Goal: Task Accomplishment & Management: Complete application form

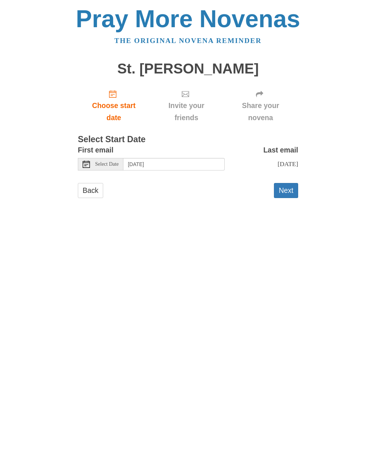
click at [287, 189] on button "Next" at bounding box center [286, 190] width 24 height 15
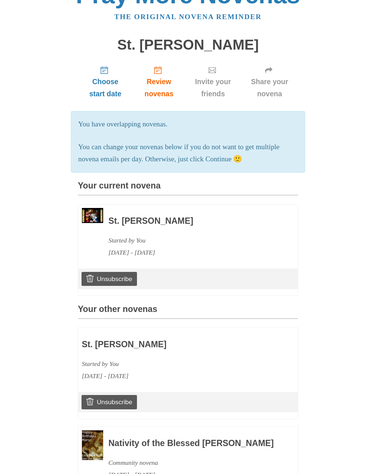
scroll to position [104, 0]
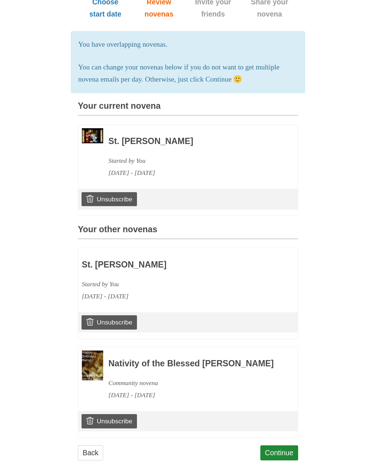
click at [97, 456] on link "Back" at bounding box center [90, 452] width 25 height 15
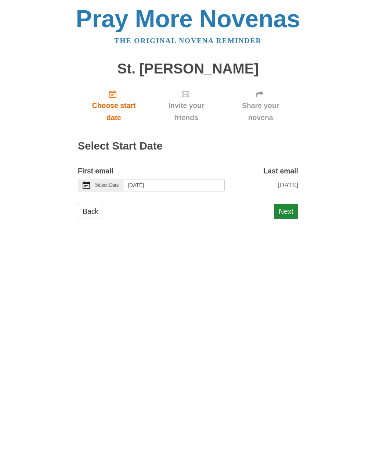
click at [84, 211] on link "Back" at bounding box center [90, 211] width 25 height 15
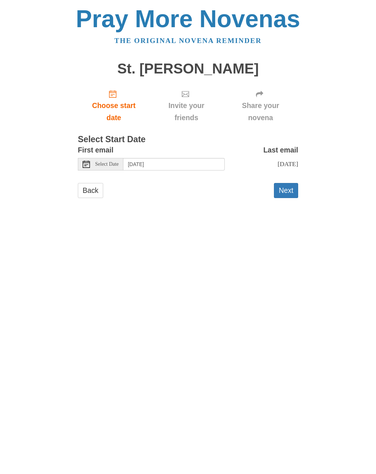
click at [286, 188] on button "Next" at bounding box center [286, 190] width 24 height 15
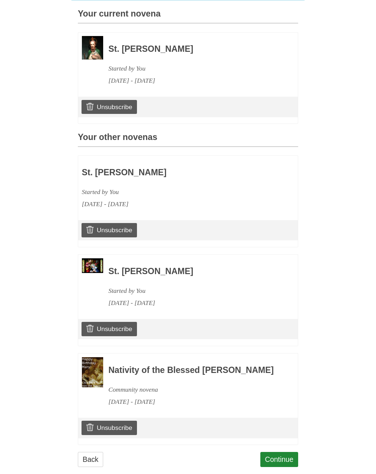
scroll to position [202, 0]
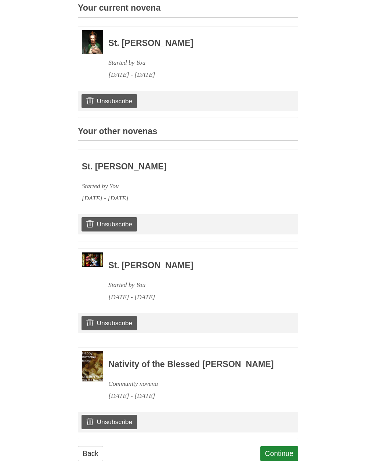
click at [89, 459] on link "Back" at bounding box center [90, 453] width 25 height 15
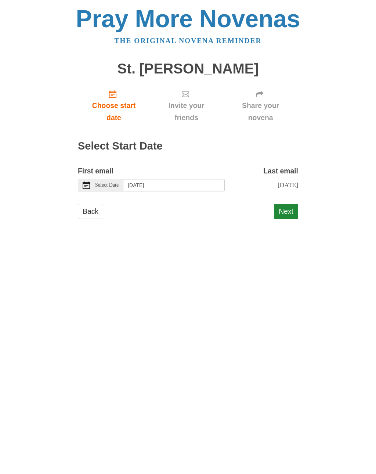
click at [93, 209] on link "Back" at bounding box center [90, 211] width 25 height 15
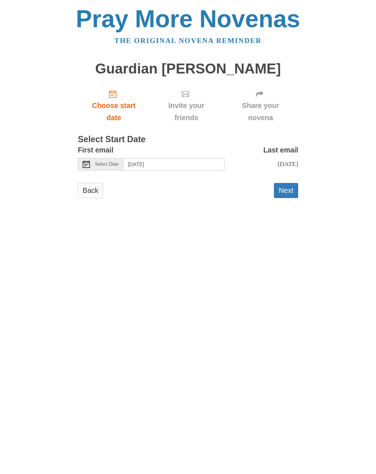
click at [286, 189] on button "Next" at bounding box center [286, 190] width 24 height 15
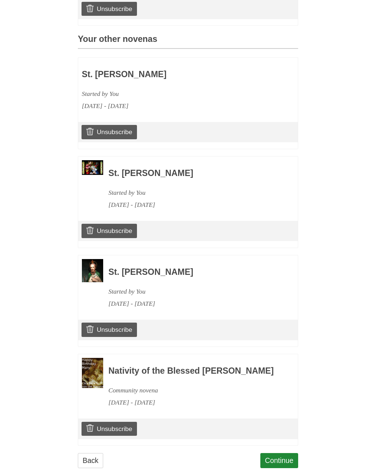
scroll to position [299, 0]
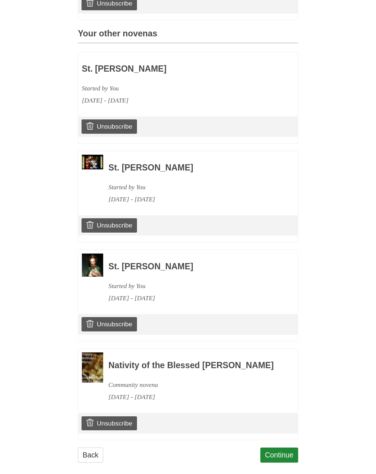
click at [95, 451] on link "Back" at bounding box center [90, 454] width 25 height 15
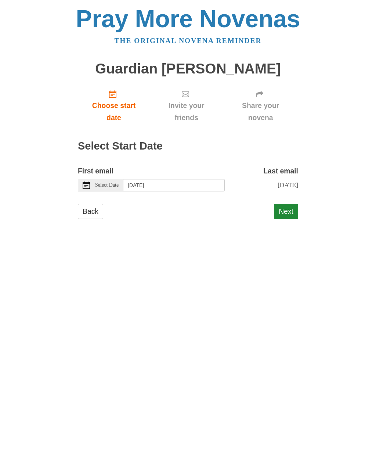
click at [98, 208] on link "Back" at bounding box center [90, 211] width 25 height 15
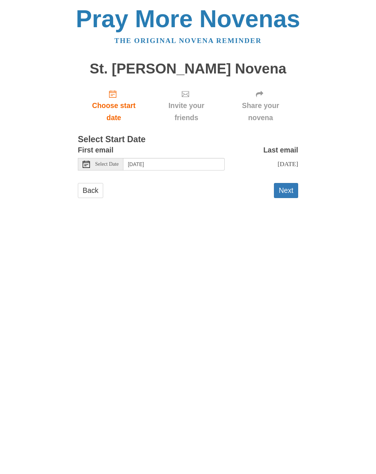
click at [287, 189] on button "Next" at bounding box center [286, 190] width 24 height 15
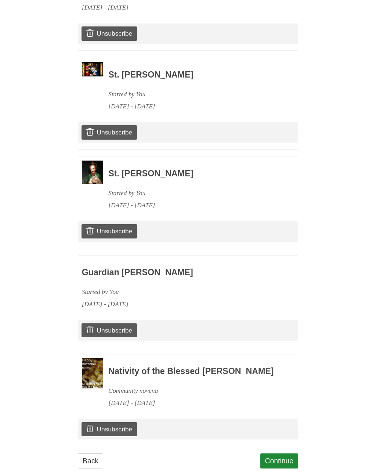
scroll to position [397, 0]
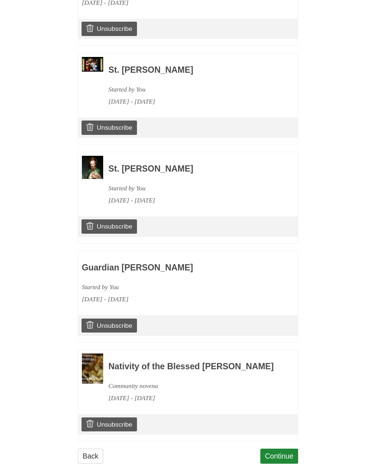
click at [88, 458] on link "Back" at bounding box center [90, 455] width 25 height 15
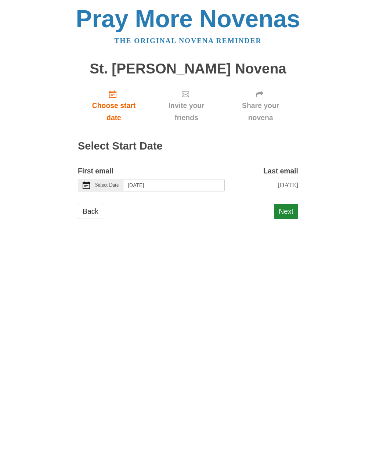
click at [93, 209] on link "Back" at bounding box center [90, 211] width 25 height 15
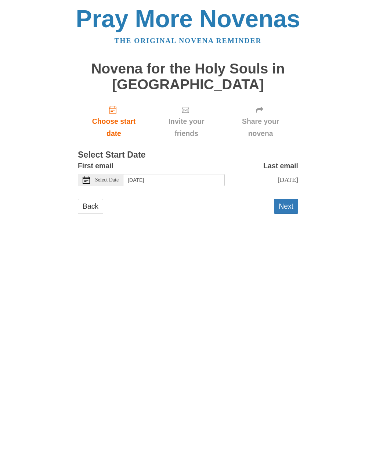
click at [286, 202] on button "Next" at bounding box center [286, 206] width 24 height 15
click at [82, 210] on link "Back" at bounding box center [90, 206] width 25 height 15
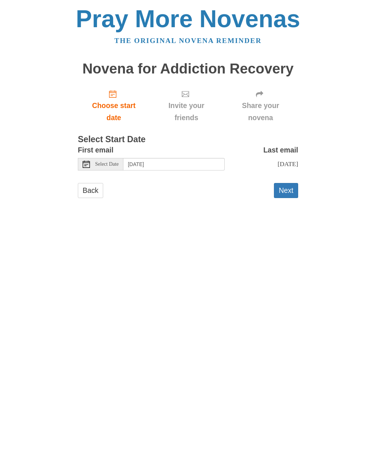
click at [286, 190] on button "Next" at bounding box center [286, 190] width 24 height 15
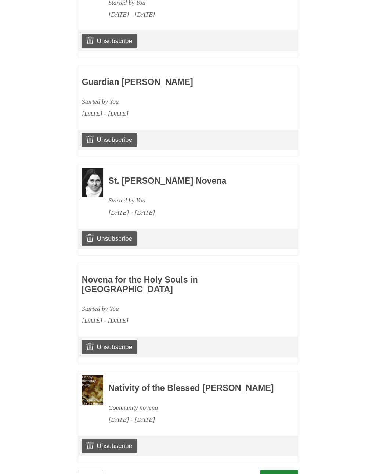
scroll to position [700, 0]
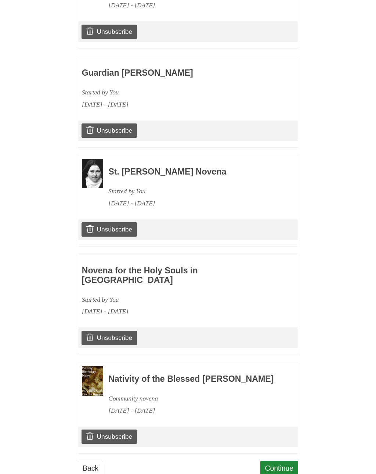
click at [277, 461] on link "Continue" at bounding box center [279, 468] width 38 height 15
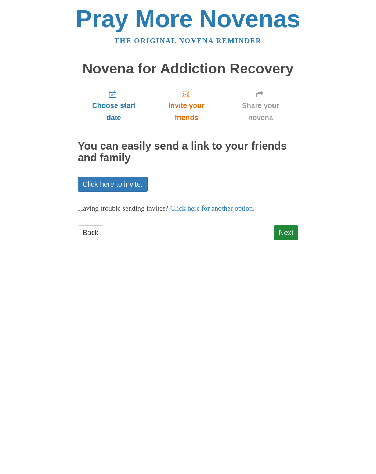
click at [286, 231] on link "Next" at bounding box center [286, 232] width 24 height 15
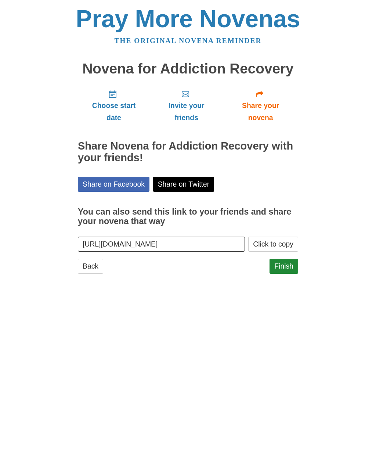
click at [284, 263] on link "Finish" at bounding box center [284, 266] width 29 height 15
